Goal: Task Accomplishment & Management: Manage account settings

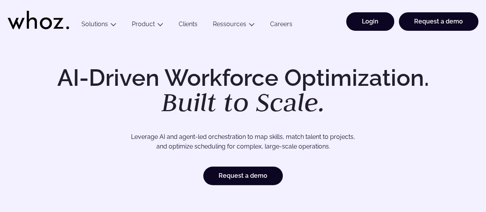
click at [372, 26] on link "Login" at bounding box center [370, 21] width 48 height 18
click at [371, 23] on link "Login" at bounding box center [370, 21] width 48 height 18
click at [369, 28] on link "Login" at bounding box center [370, 21] width 48 height 18
click at [373, 26] on link "Login" at bounding box center [370, 21] width 48 height 18
click at [380, 27] on link "Login" at bounding box center [370, 21] width 48 height 18
